Goal: Transaction & Acquisition: Purchase product/service

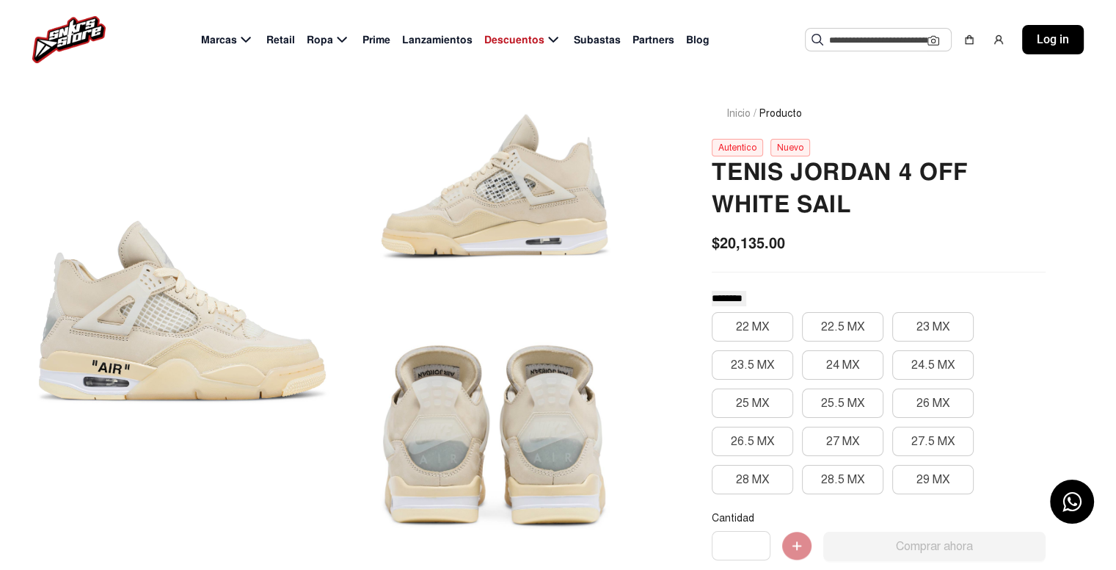
scroll to position [73, 0]
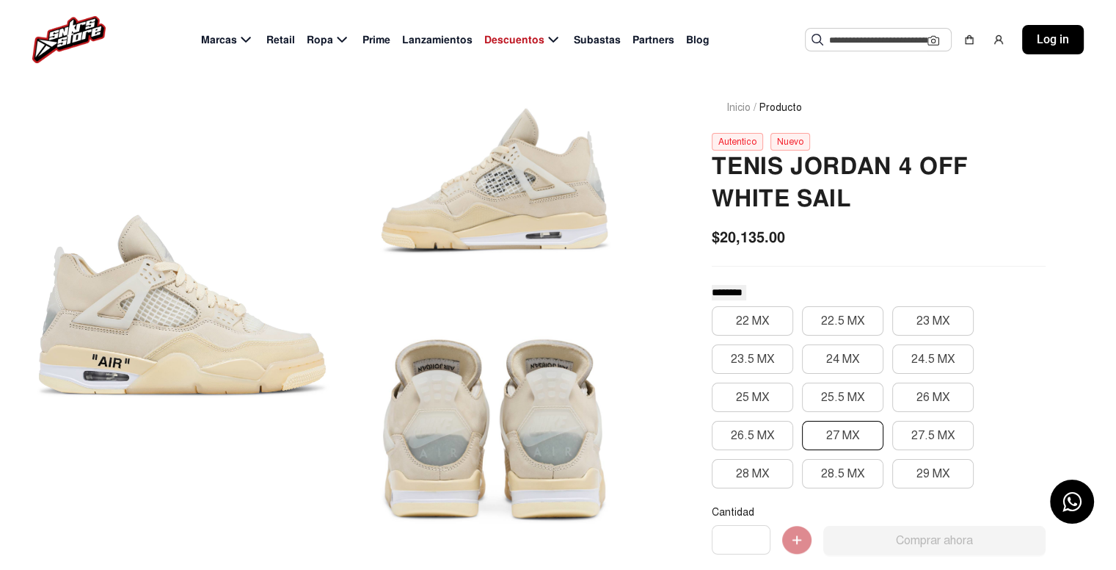
click at [846, 426] on button "27 MX" at bounding box center [842, 435] width 81 height 29
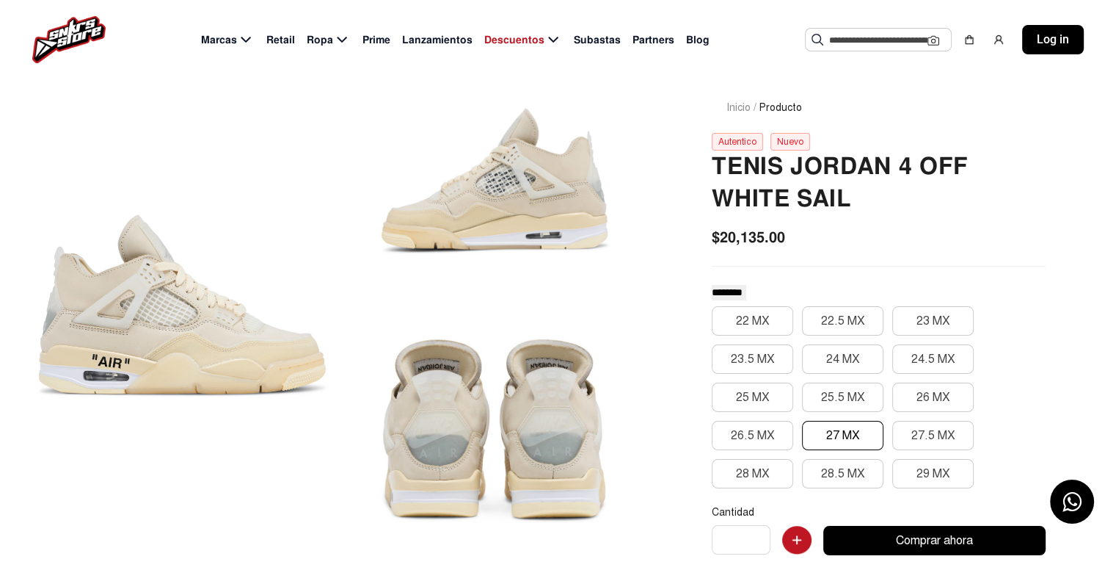
click at [168, 345] on div at bounding box center [182, 305] width 294 height 481
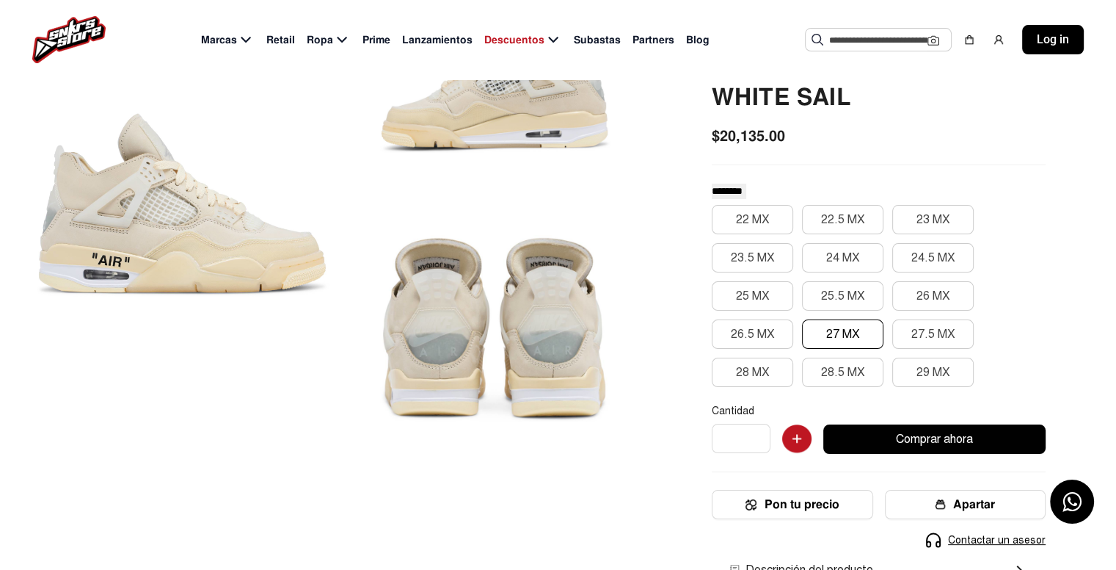
scroll to position [147, 0]
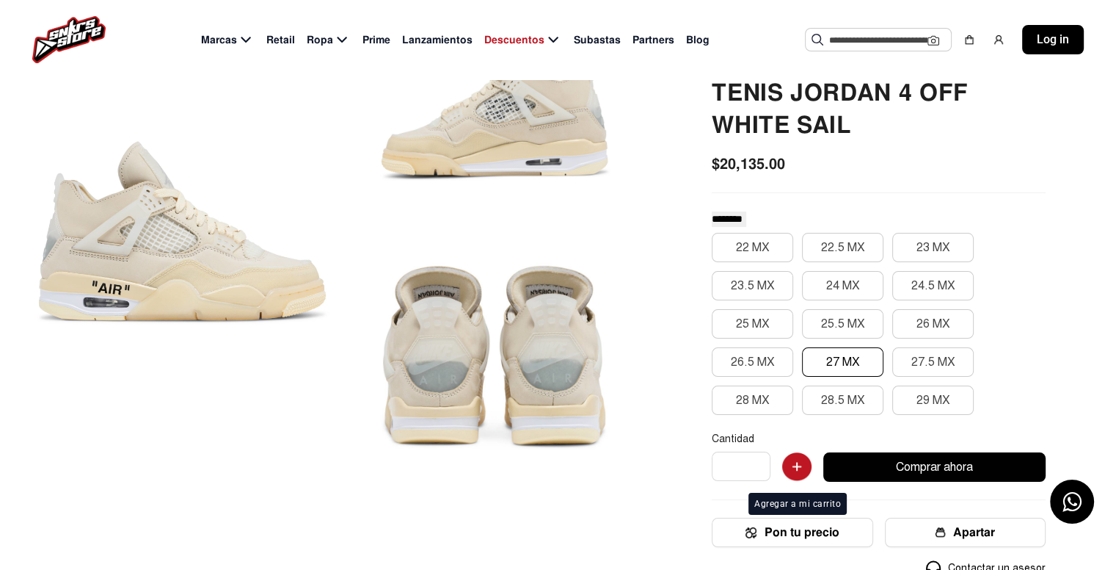
click at [790, 466] on img "button" at bounding box center [796, 466] width 29 height 29
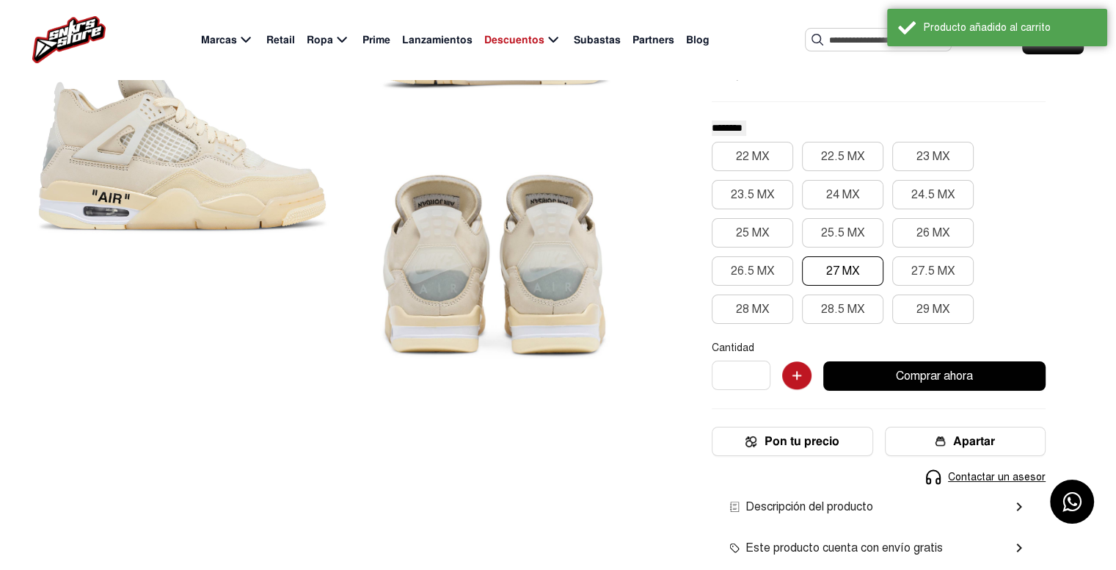
scroll to position [294, 0]
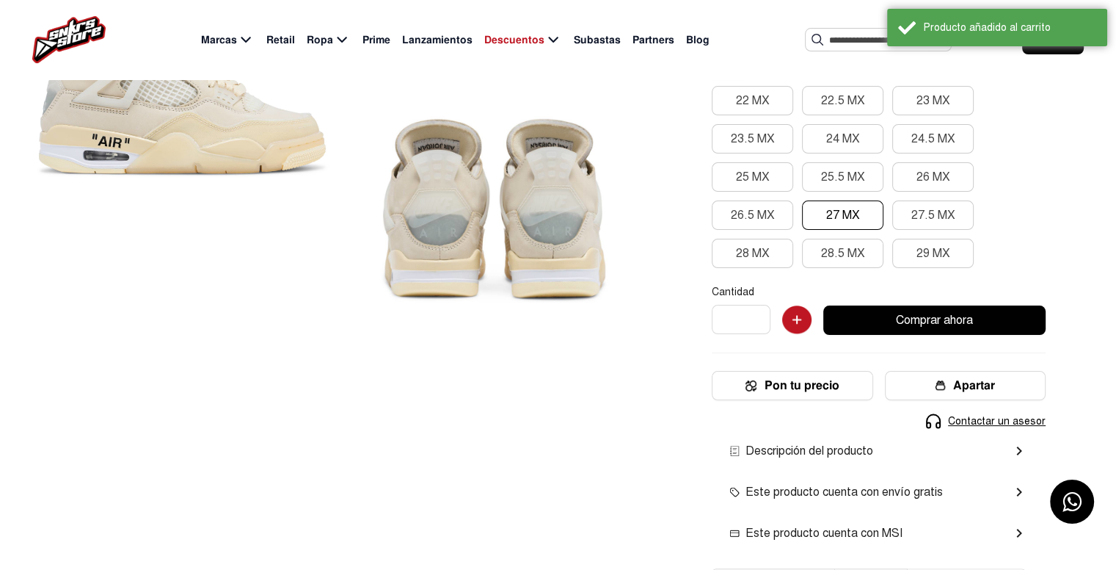
click at [746, 31] on div "Marcas Retail Ropa Prime Lanzamientos Descuentos Subastas Partners Blog Sugeren…" at bounding box center [558, 39] width 1116 height 79
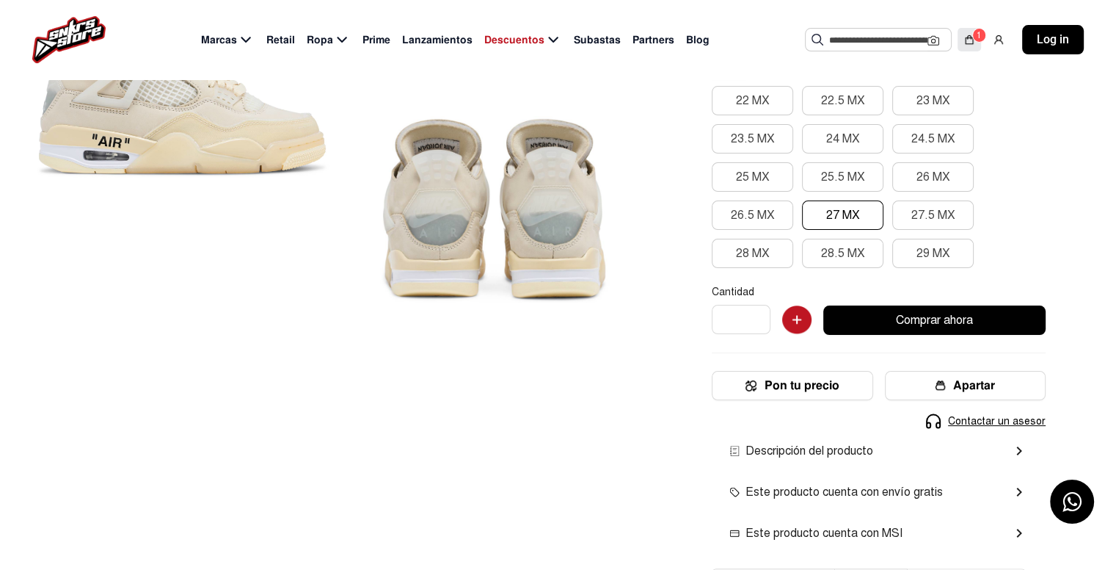
click at [978, 40] on div "1" at bounding box center [980, 35] width 14 height 15
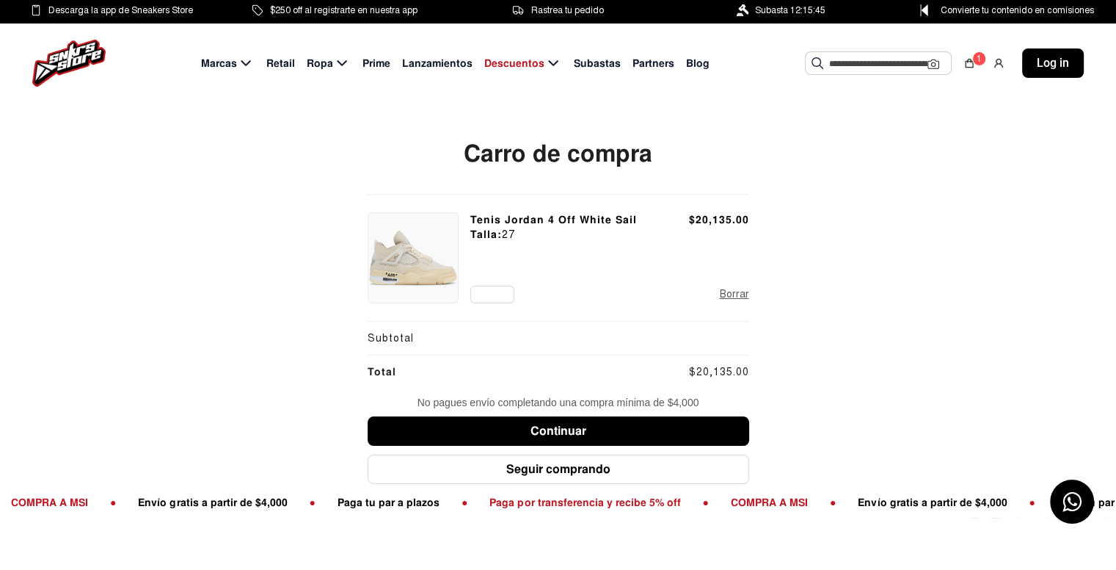
click at [736, 299] on button "Borrar" at bounding box center [734, 294] width 29 height 16
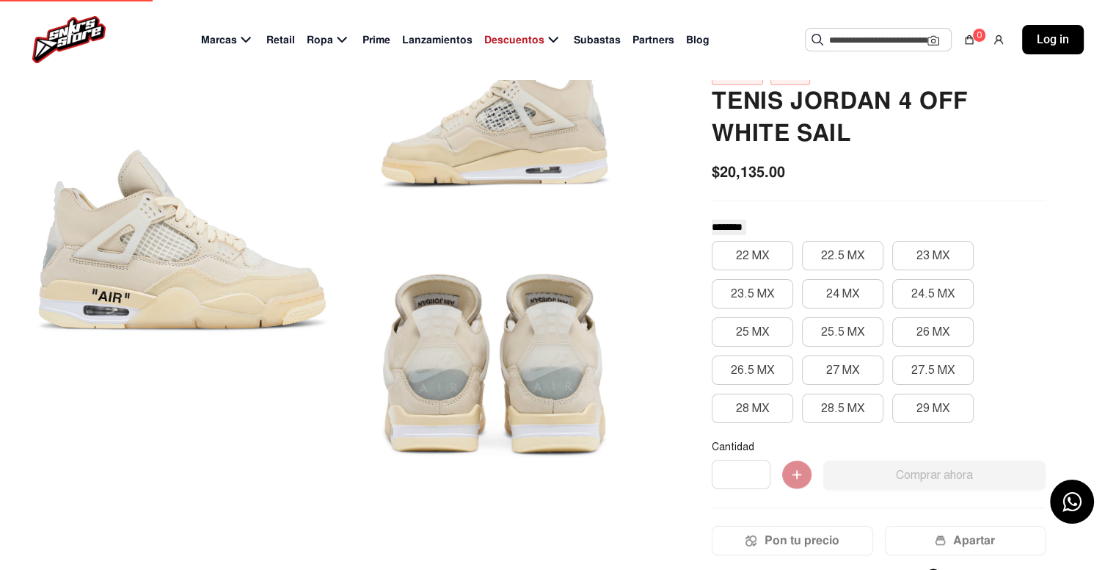
scroll to position [294, 0]
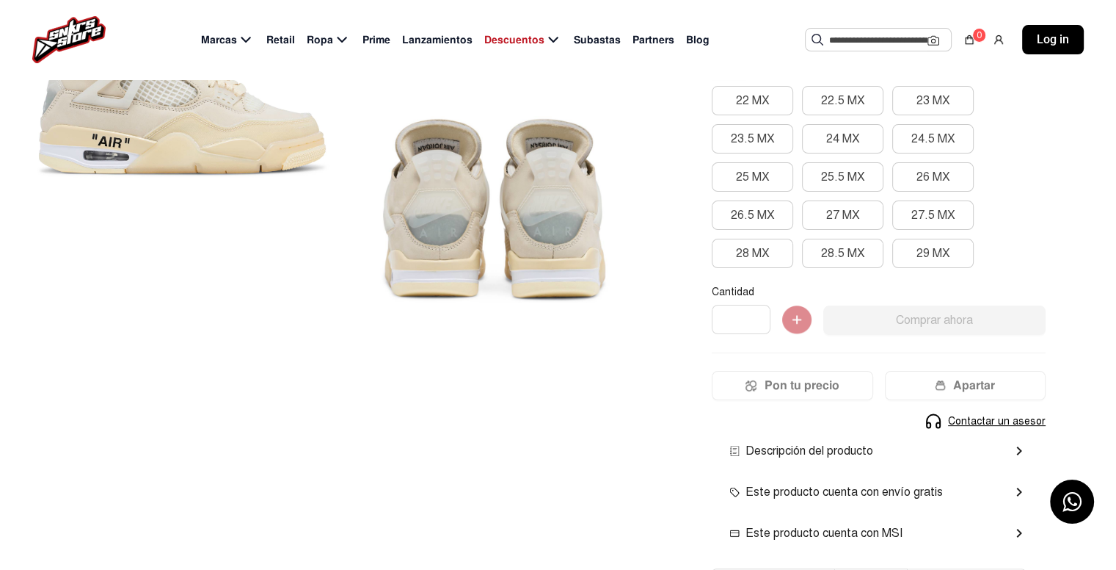
click at [765, 315] on input "*" at bounding box center [741, 319] width 59 height 29
type input "*"
click at [765, 315] on input "*" at bounding box center [741, 319] width 59 height 29
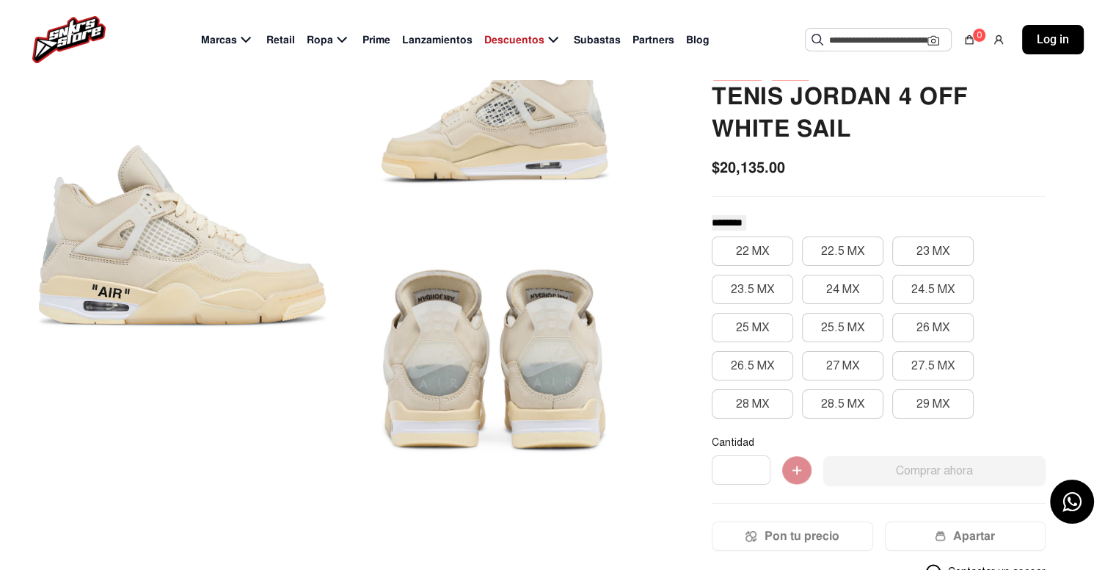
scroll to position [147, 0]
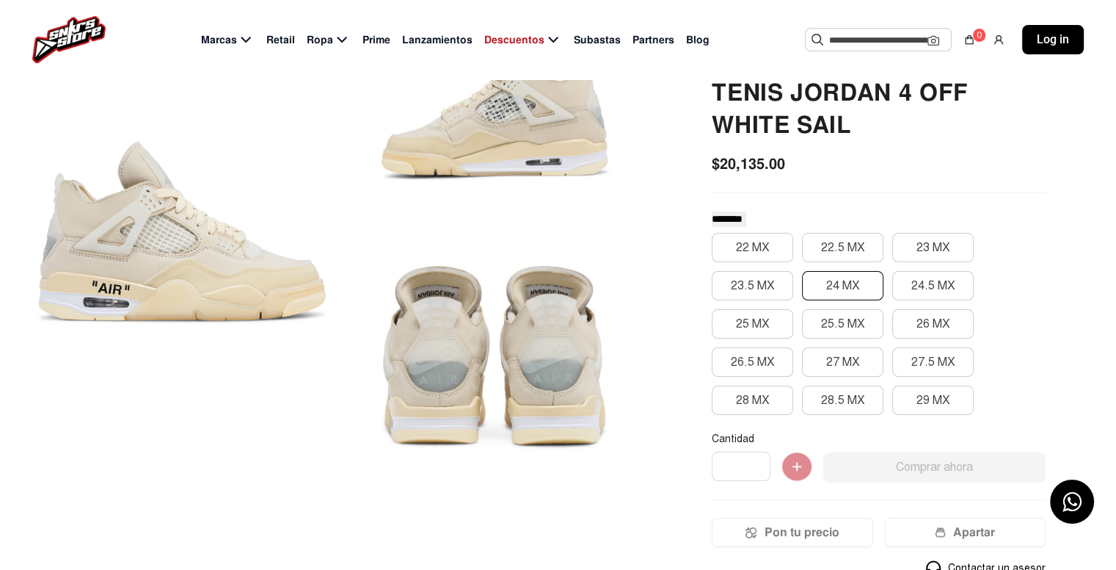
click at [832, 276] on button "24 MX" at bounding box center [842, 285] width 81 height 29
